Goal: Task Accomplishment & Management: Use online tool/utility

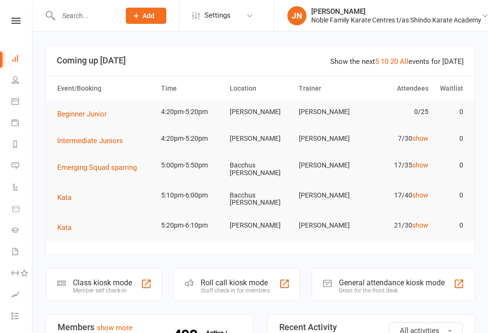
click at [67, 120] on button "Beginner Junior" at bounding box center [85, 113] width 56 height 11
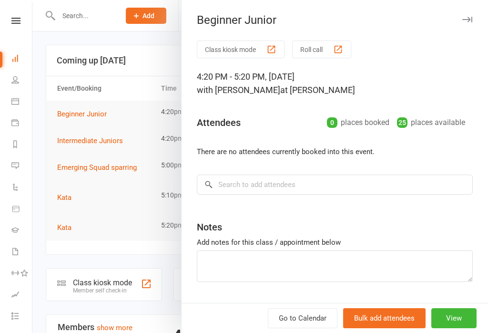
click at [328, 55] on button "Roll call" at bounding box center [321, 50] width 59 height 18
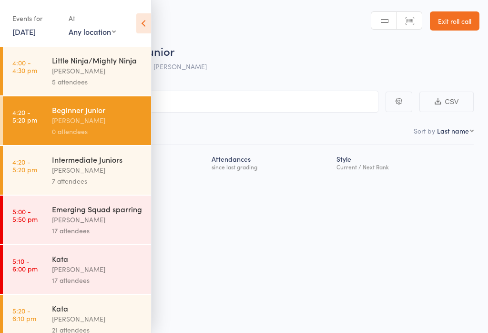
click at [96, 65] on div "Little Ninja/Mighty Ninja" at bounding box center [97, 60] width 91 height 10
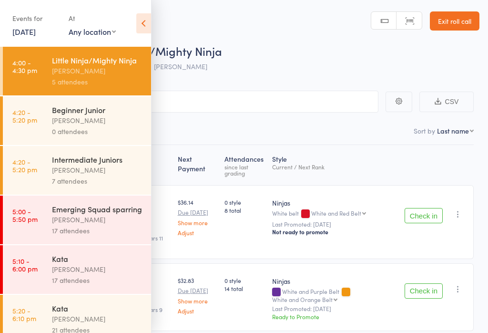
click at [149, 21] on icon at bounding box center [143, 23] width 15 height 20
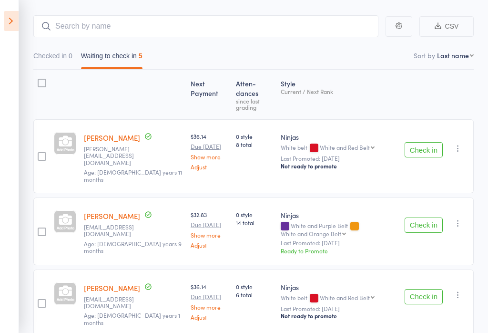
scroll to position [84, 0]
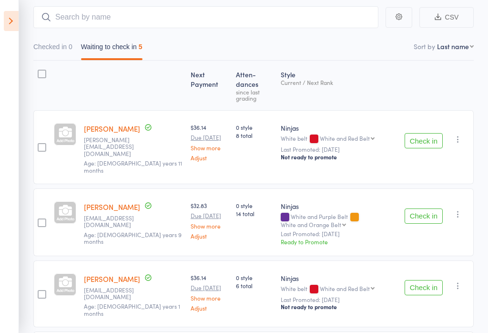
click at [423, 133] on button "Check in" at bounding box center [424, 140] width 38 height 15
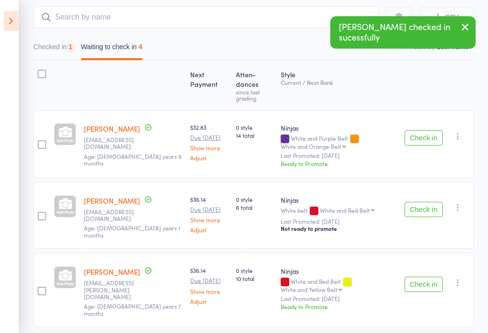
click at [426, 130] on button "Check in" at bounding box center [424, 137] width 38 height 15
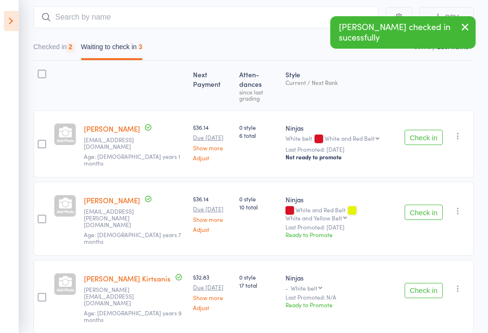
scroll to position [66, 0]
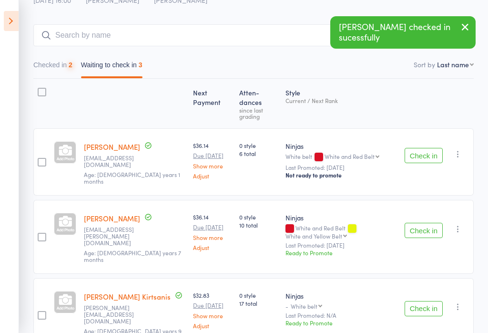
click at [422, 148] on button "Check in" at bounding box center [424, 155] width 38 height 15
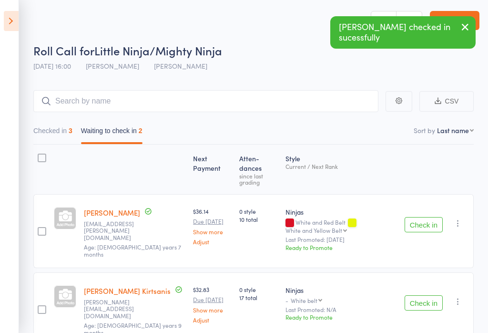
click at [414, 217] on button "Check in" at bounding box center [424, 224] width 38 height 15
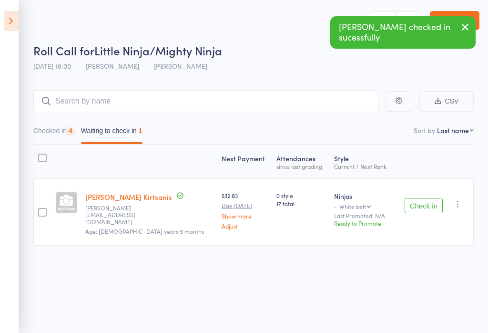
click at [418, 198] on button "Check in" at bounding box center [424, 205] width 38 height 15
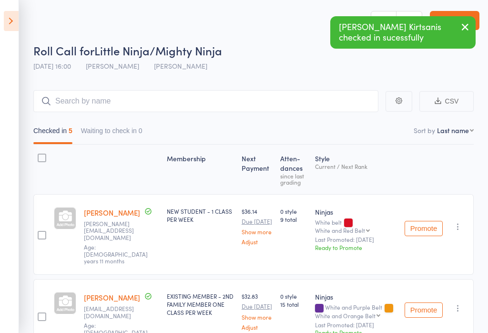
click at [6, 13] on icon at bounding box center [11, 21] width 15 height 20
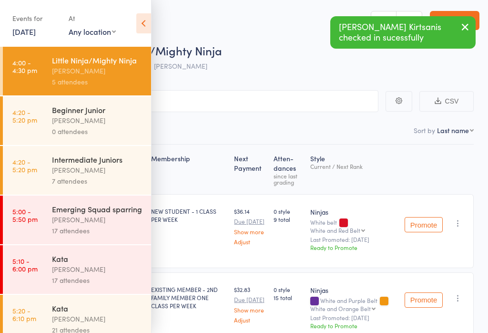
click at [38, 175] on link "4:20 - 5:20 pm Intermediate Juniors Anne-Cherie Noble 7 attendees" at bounding box center [77, 170] width 148 height 49
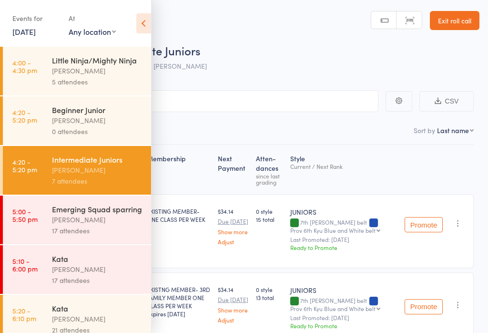
click at [146, 26] on icon at bounding box center [143, 23] width 15 height 20
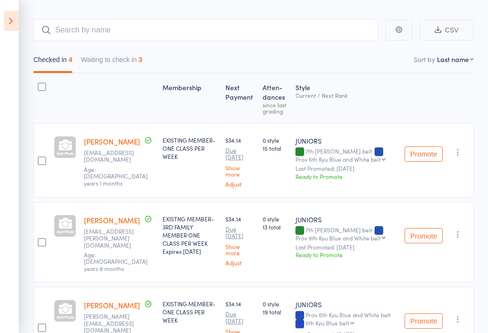
scroll to position [71, 0]
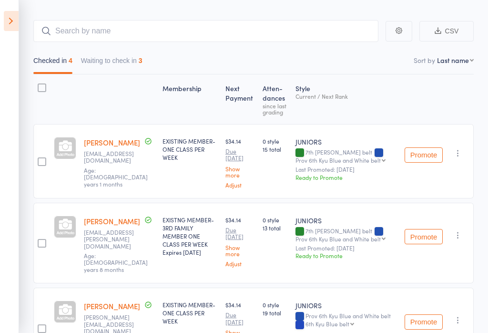
click at [127, 72] on button "Waiting to check in 3" at bounding box center [112, 63] width 62 height 22
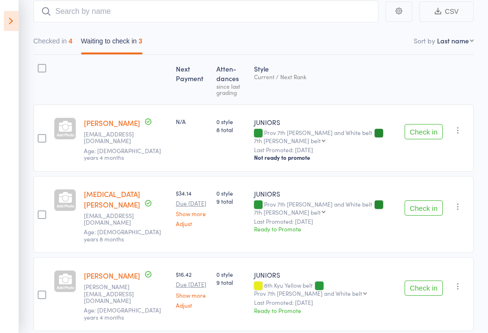
scroll to position [90, 0]
